Goal: Find specific page/section: Find specific page/section

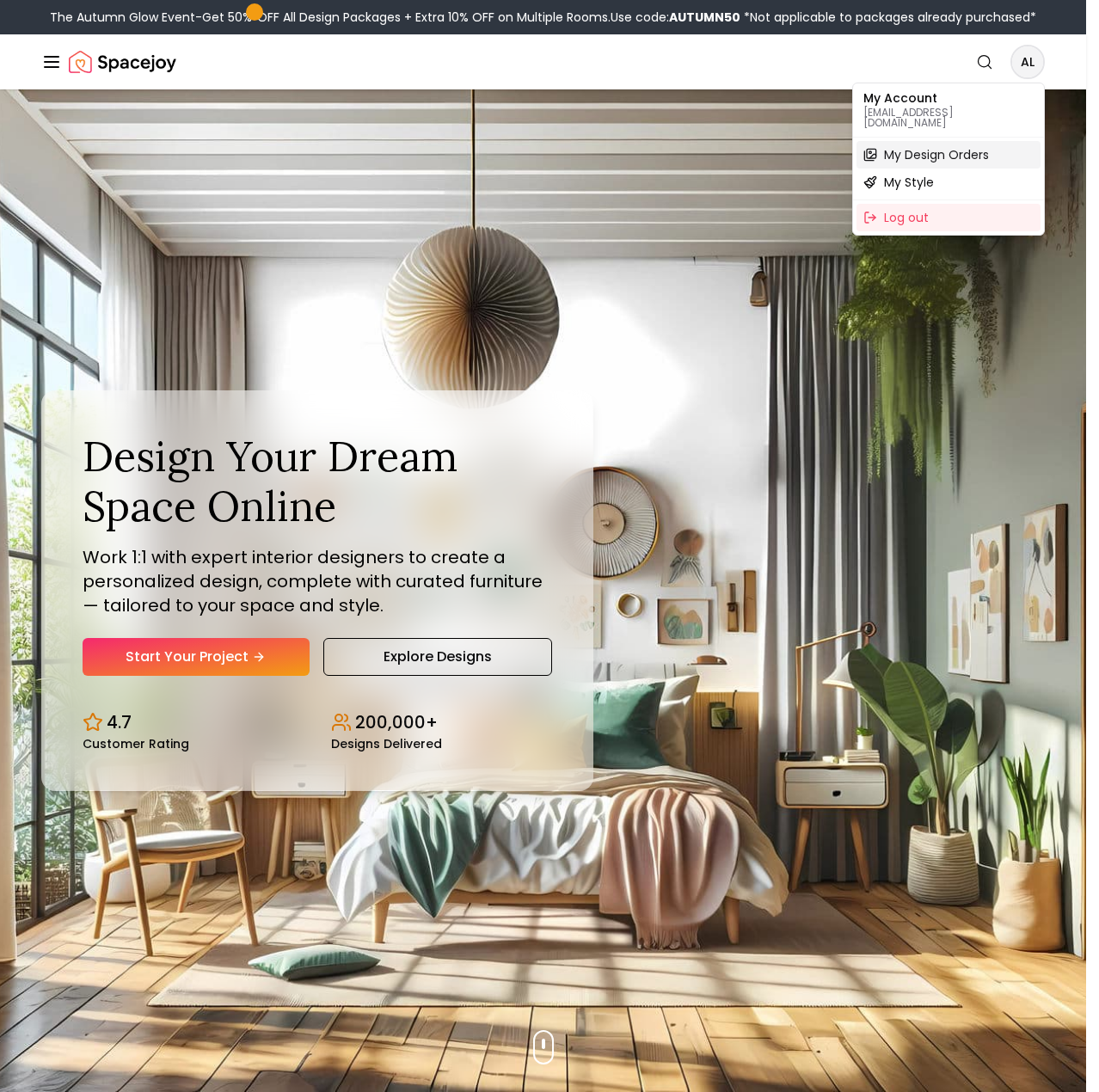
click at [950, 146] on span "My Design Orders" at bounding box center [936, 155] width 105 height 17
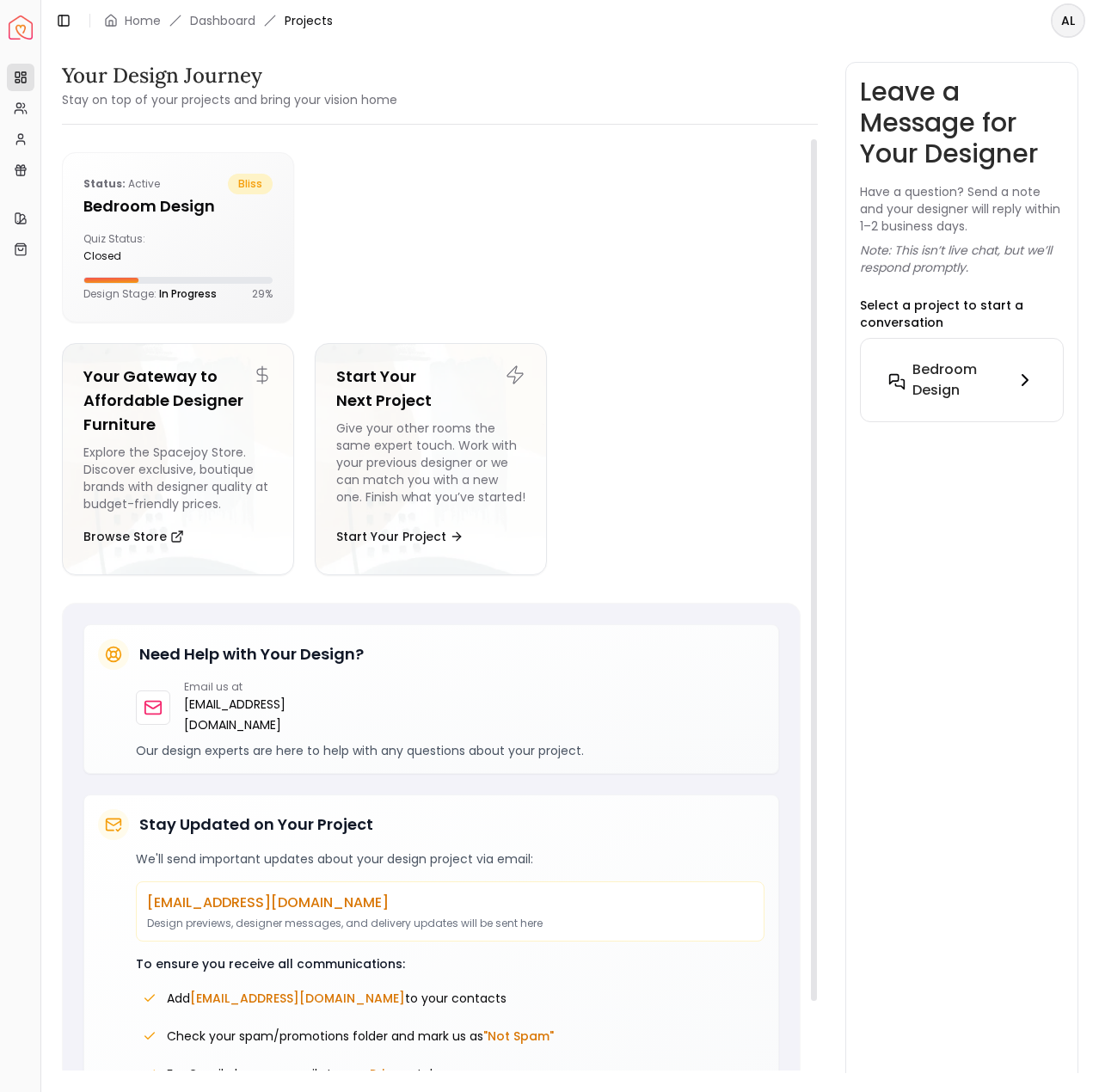
click at [935, 380] on h6 "Bedroom Design" at bounding box center [959, 380] width 96 height 41
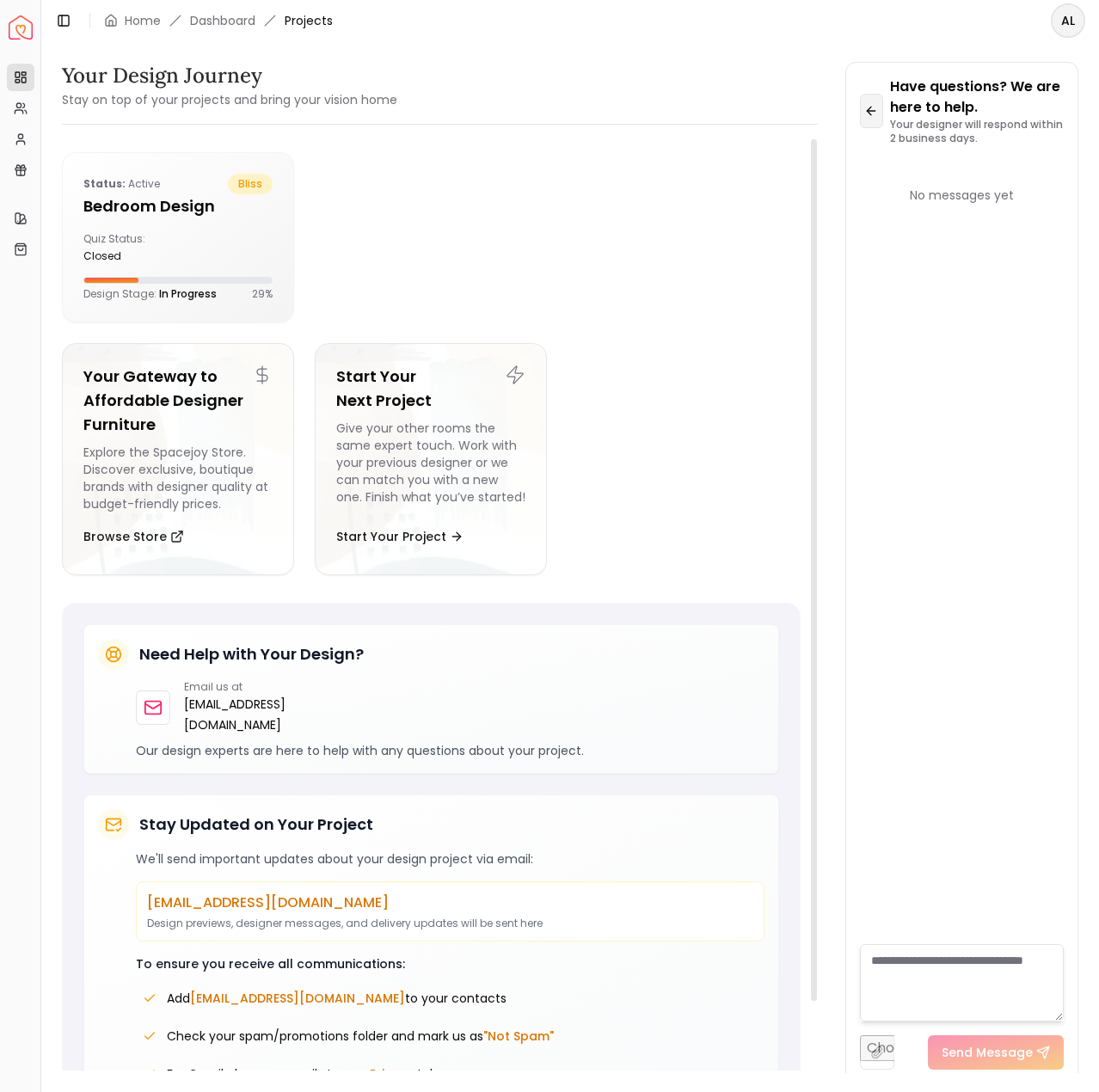
click at [872, 112] on icon at bounding box center [871, 111] width 14 height 14
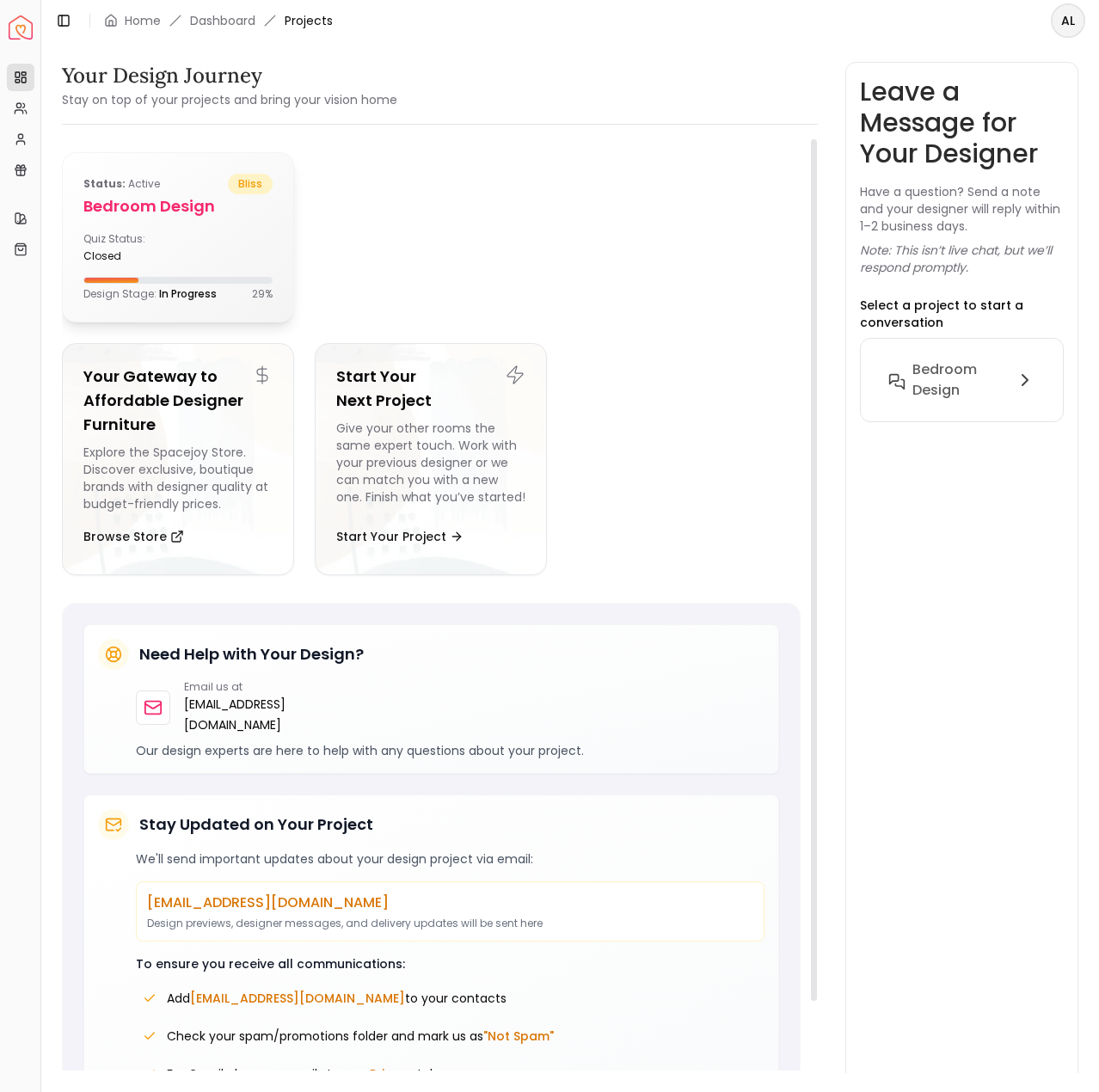
click at [198, 206] on h5 "Bedroom Design" at bounding box center [177, 206] width 189 height 24
